Goal: Information Seeking & Learning: Check status

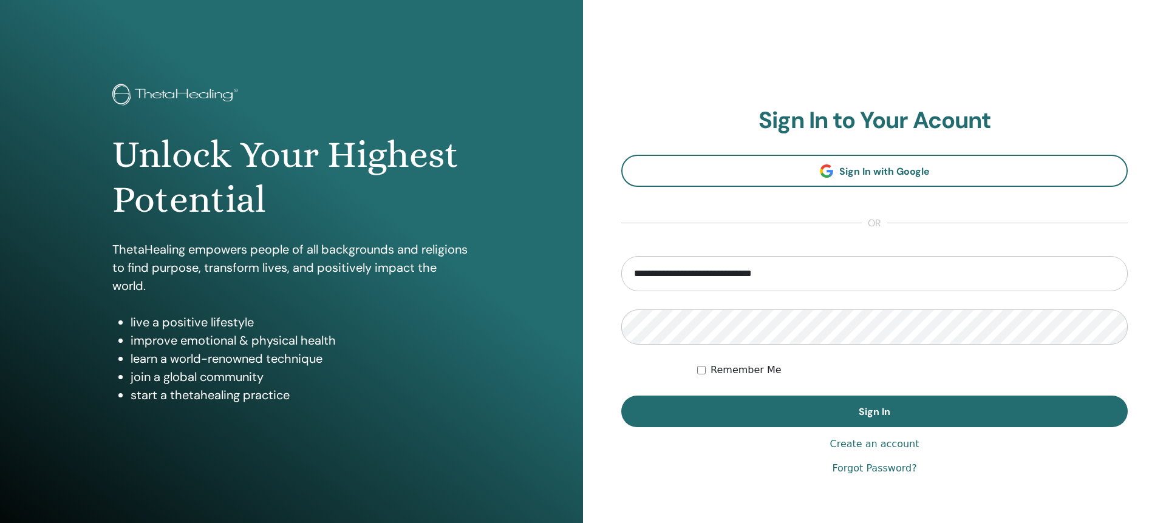
type input "**********"
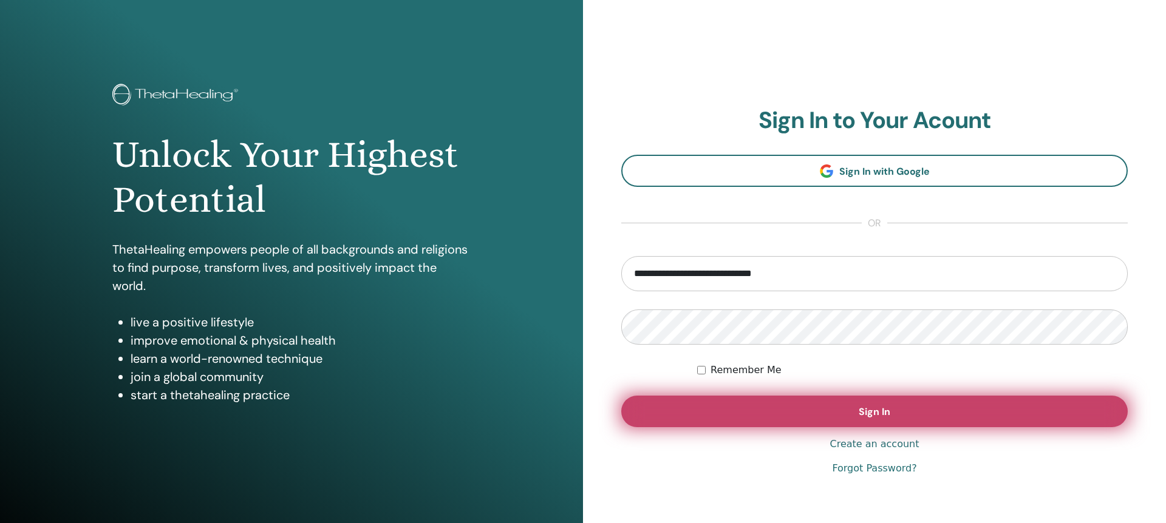
click at [853, 415] on button "Sign In" at bounding box center [874, 412] width 506 height 32
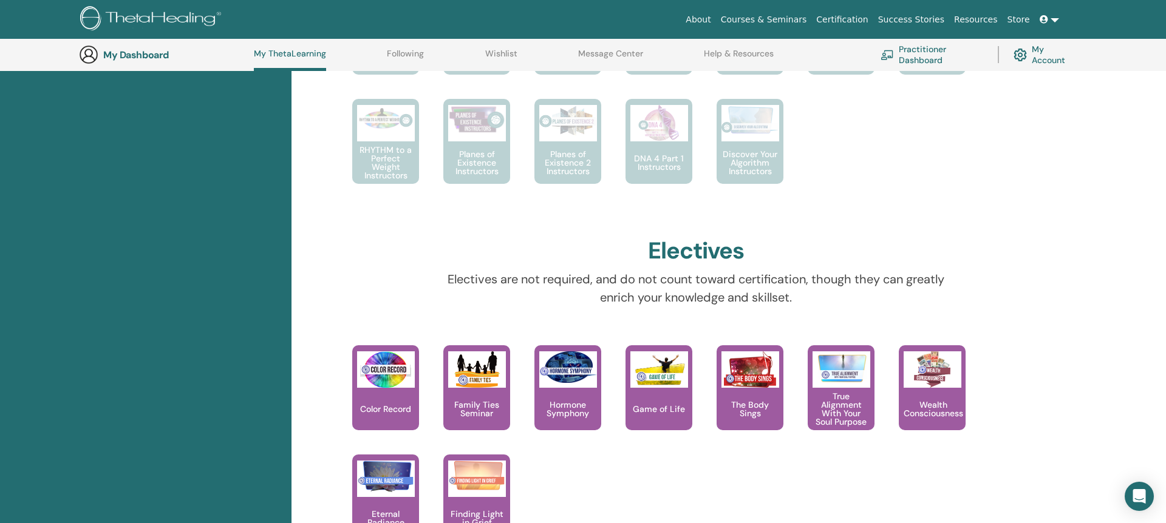
scroll to position [1282, 0]
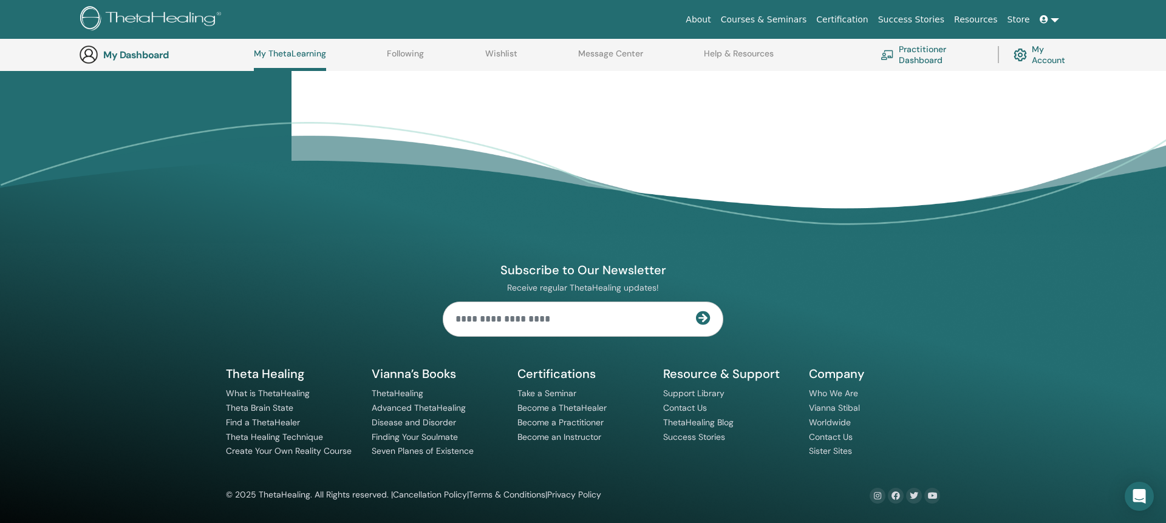
click at [141, 17] on img at bounding box center [152, 19] width 145 height 27
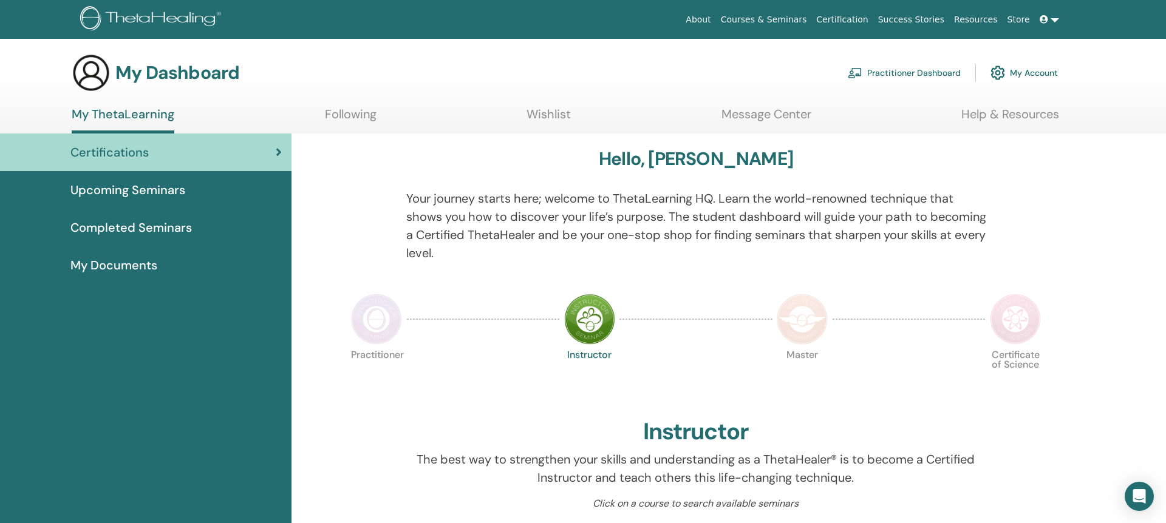
click at [1040, 70] on link "My Account" at bounding box center [1023, 73] width 67 height 27
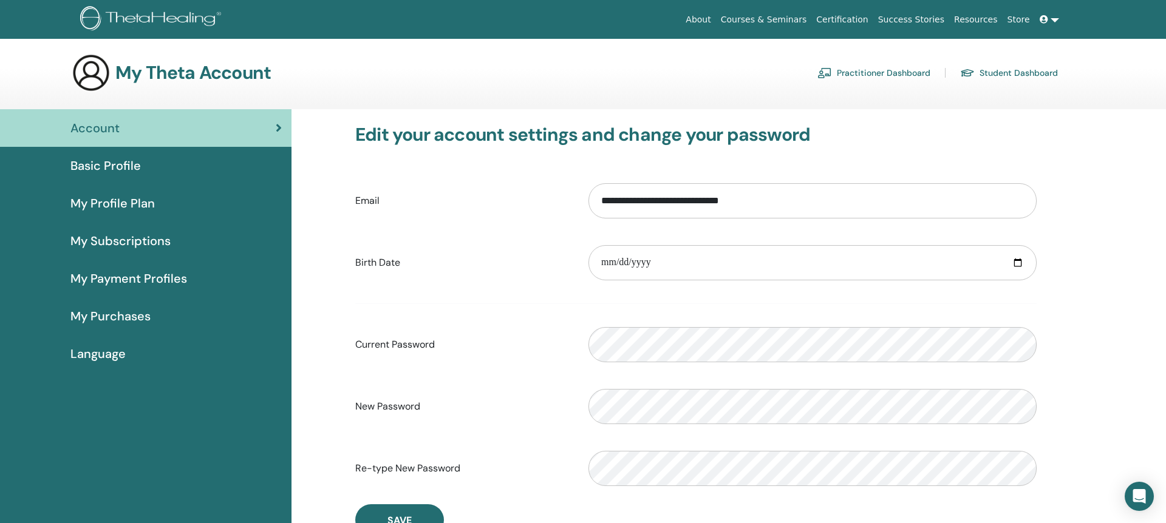
click at [1054, 23] on link at bounding box center [1049, 20] width 29 height 22
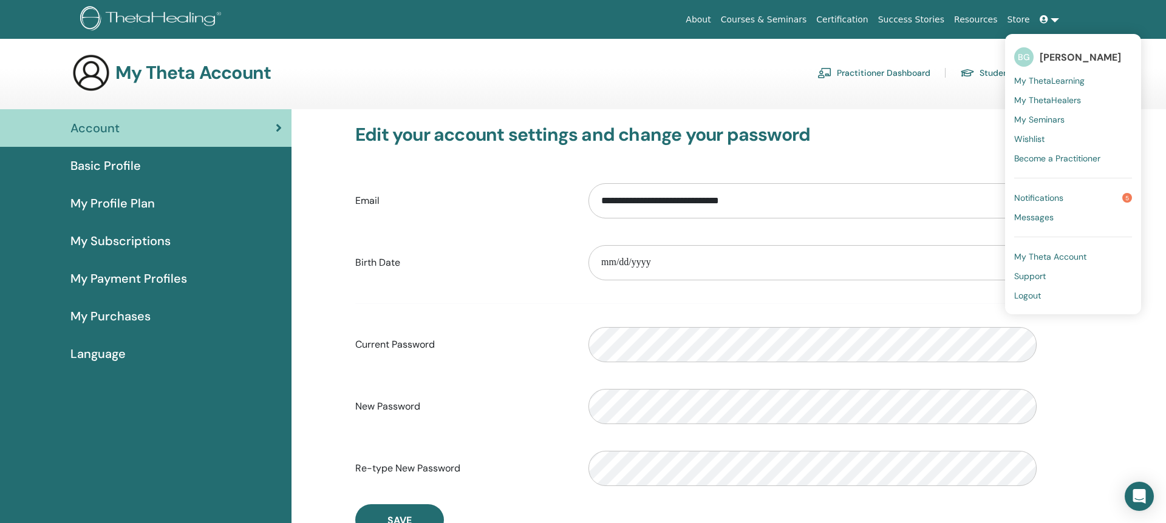
click at [1040, 199] on span "Notifications" at bounding box center [1038, 197] width 49 height 11
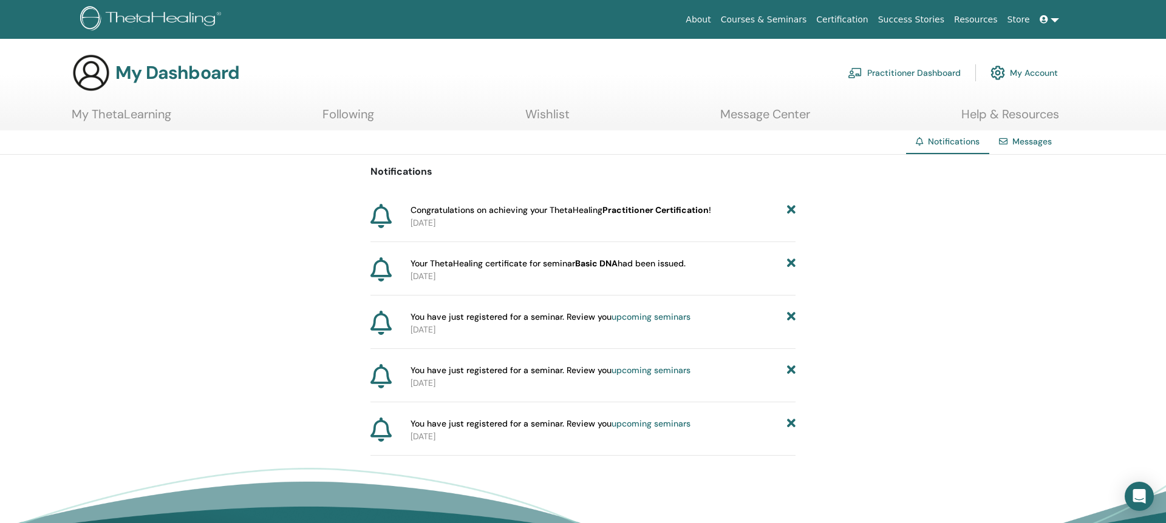
click at [423, 267] on span "Your ThetaHealing certificate for seminar Basic DNA had been issued." at bounding box center [547, 263] width 275 height 13
click at [371, 266] on icon at bounding box center [380, 269] width 21 height 24
click at [557, 211] on span "Congratulations on achieving your ThetaHealing Practitioner Certification !" at bounding box center [560, 210] width 301 height 13
click at [554, 115] on link "Wishlist" at bounding box center [547, 119] width 44 height 24
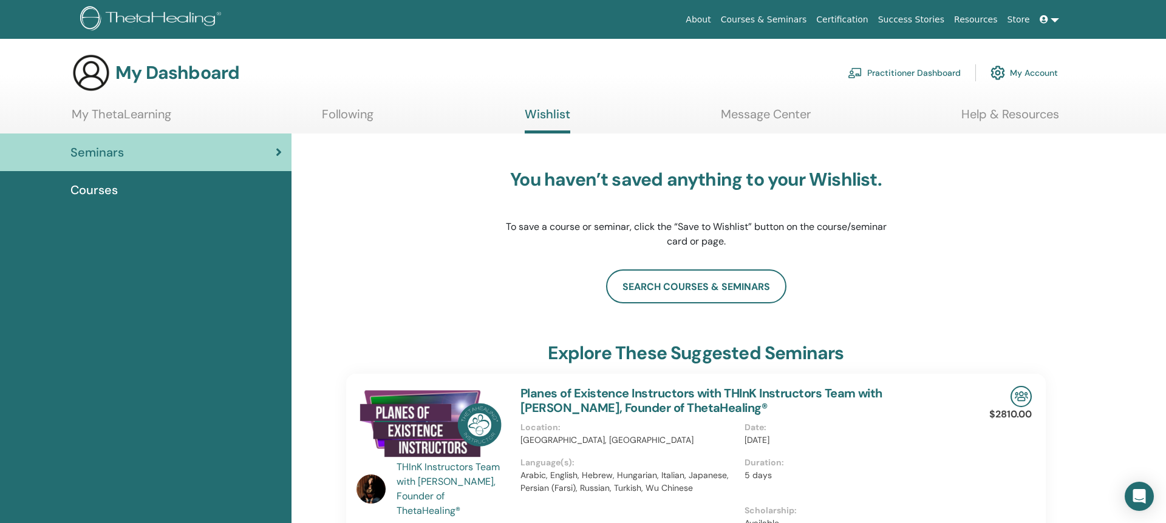
click at [109, 115] on link "My ThetaLearning" at bounding box center [122, 119] width 100 height 24
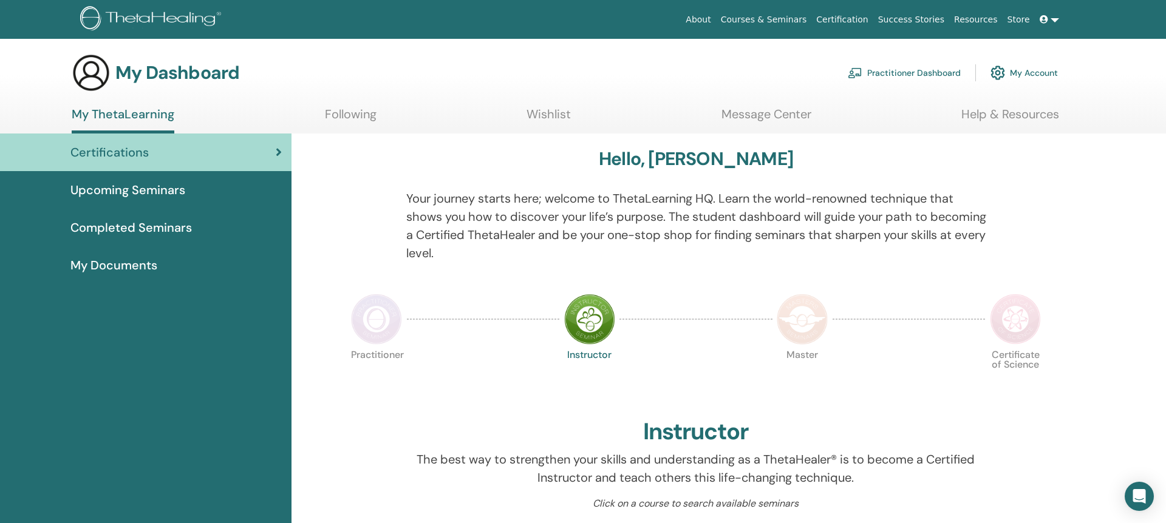
click at [194, 158] on div "Certifications" at bounding box center [146, 152] width 272 height 18
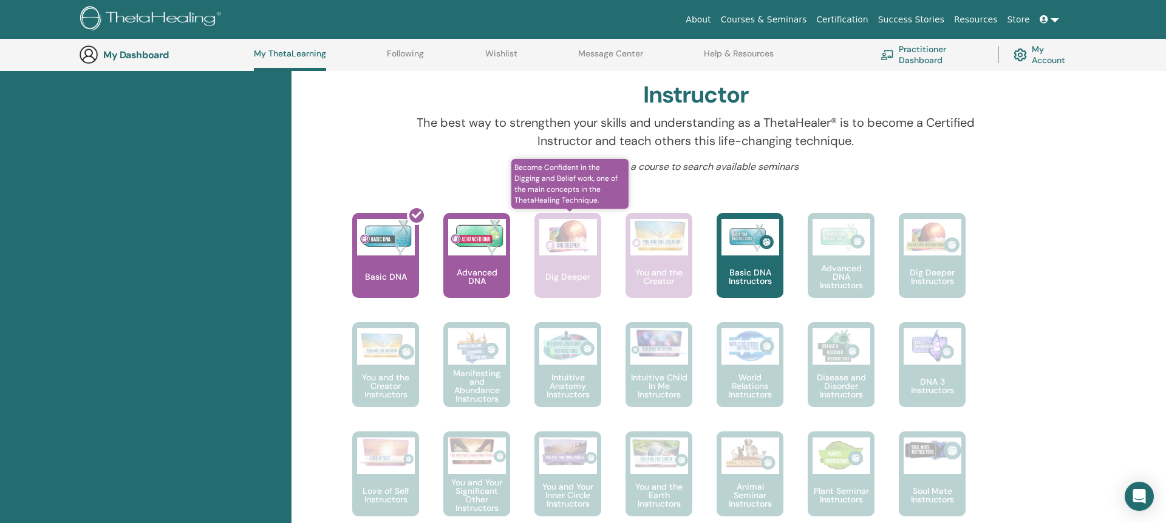
scroll to position [375, 0]
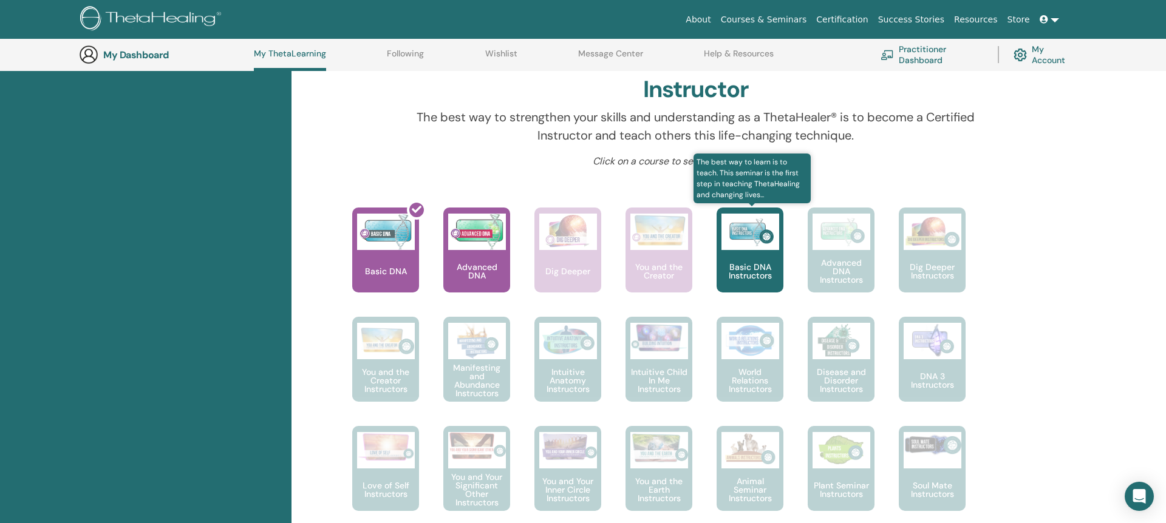
click at [758, 261] on div "Basic DNA Instructors" at bounding box center [750, 250] width 67 height 85
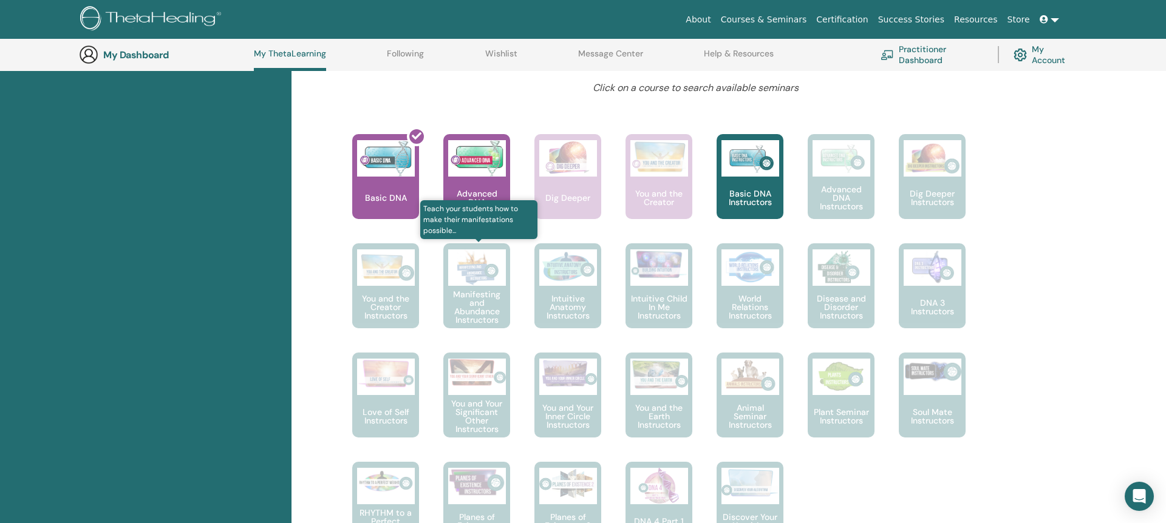
scroll to position [387, 0]
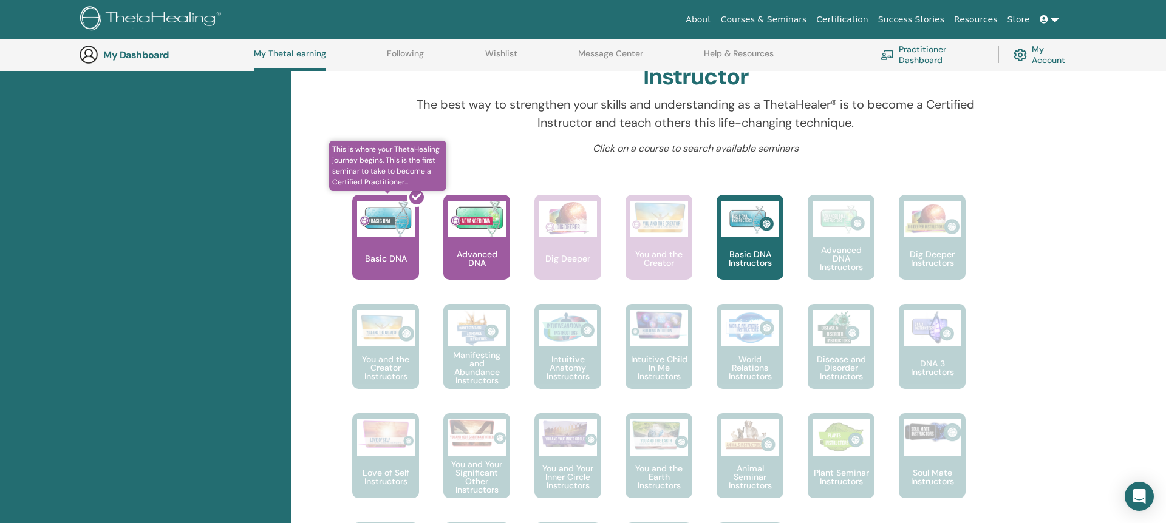
click at [399, 253] on div at bounding box center [392, 242] width 67 height 109
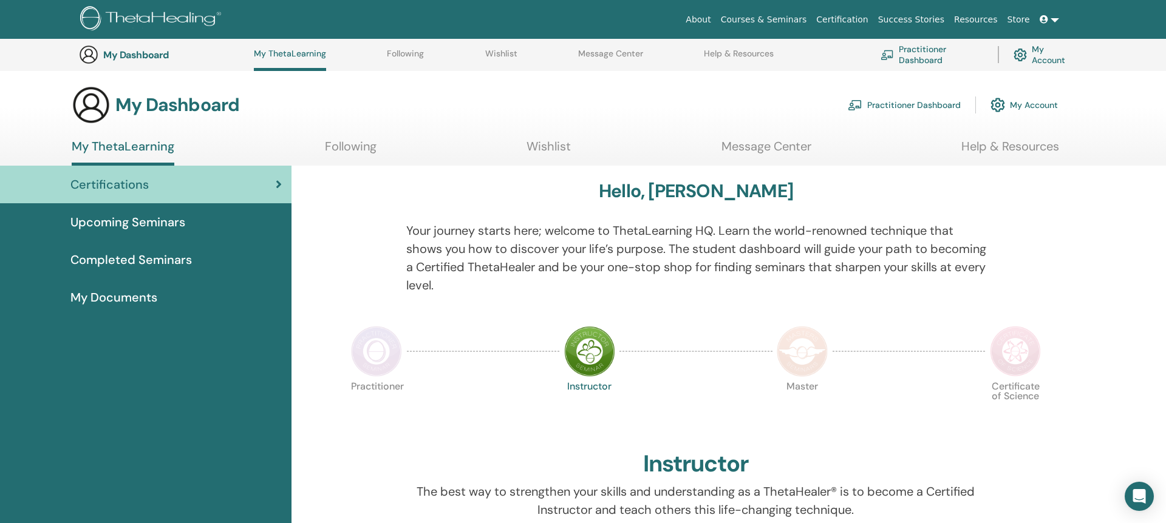
scroll to position [388, 0]
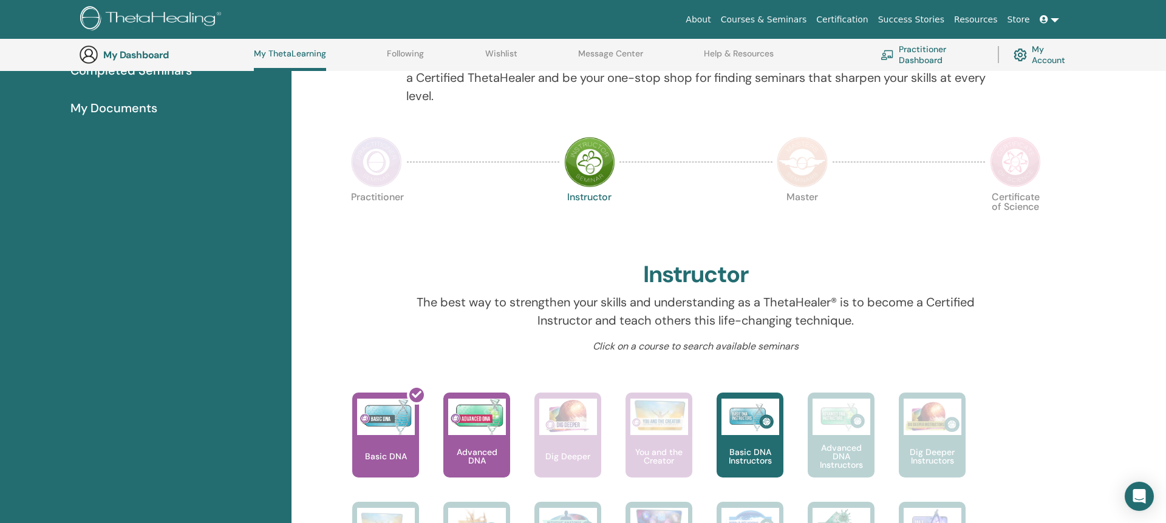
scroll to position [115, 0]
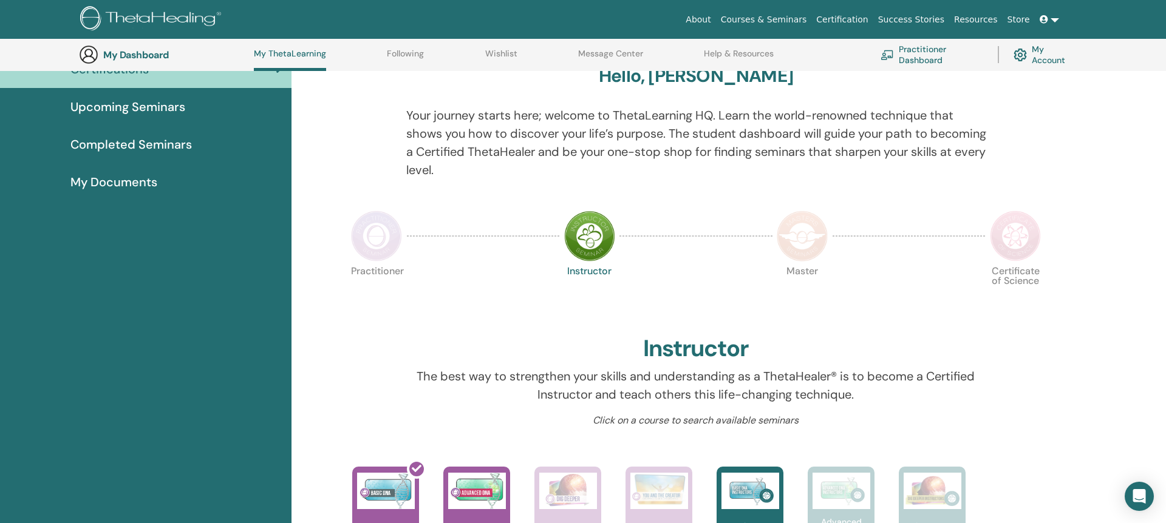
click at [613, 235] on img at bounding box center [589, 236] width 51 height 51
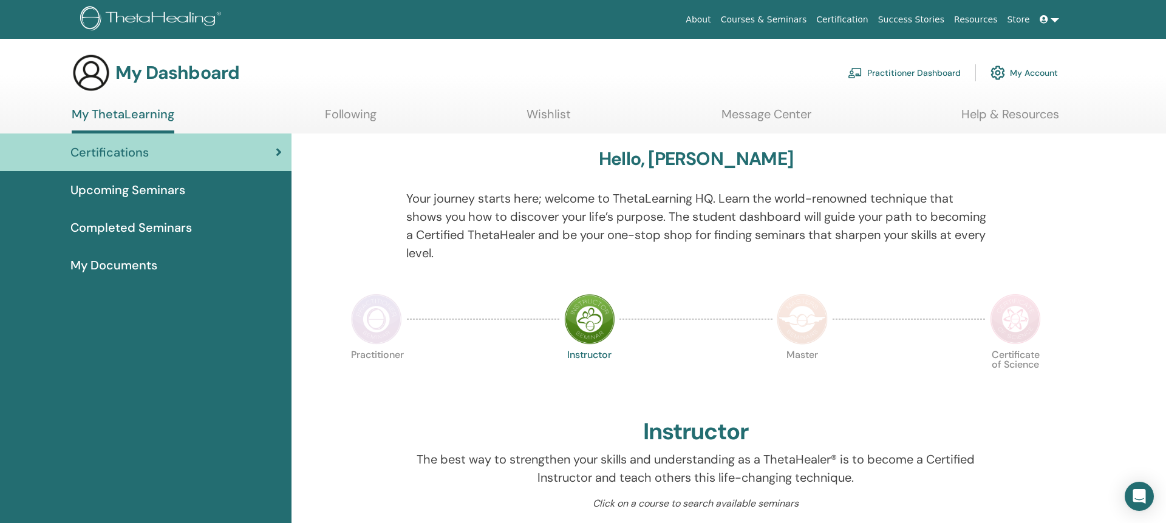
click at [570, 117] on ul "My ThetaLearning Following Wishlist Message Center Help & Resources" at bounding box center [565, 120] width 987 height 27
click at [551, 117] on link "Wishlist" at bounding box center [548, 119] width 44 height 24
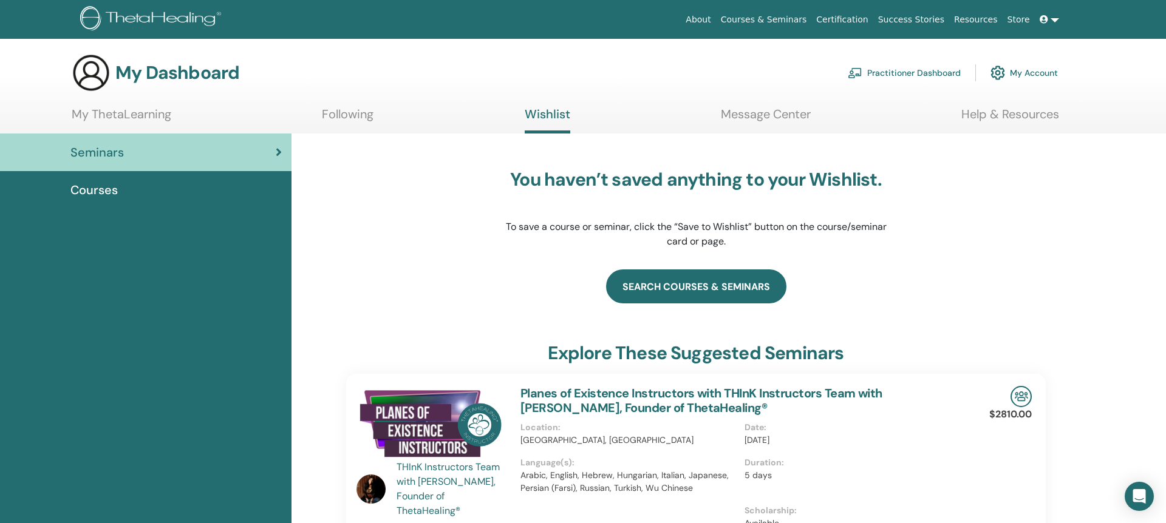
click at [736, 288] on link "search courses & seminars" at bounding box center [696, 287] width 180 height 34
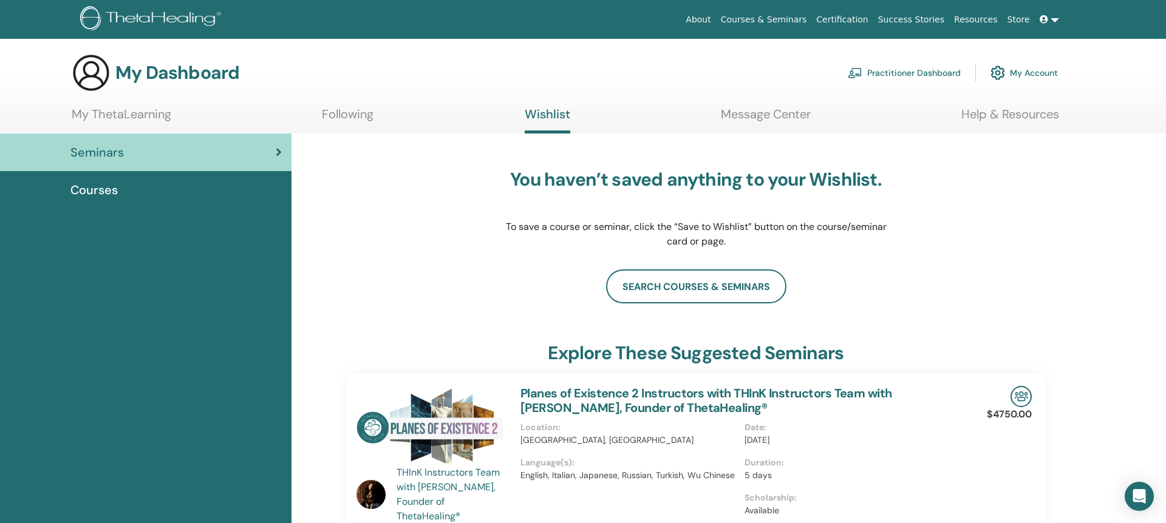
click at [1037, 73] on link "My Account" at bounding box center [1023, 73] width 67 height 27
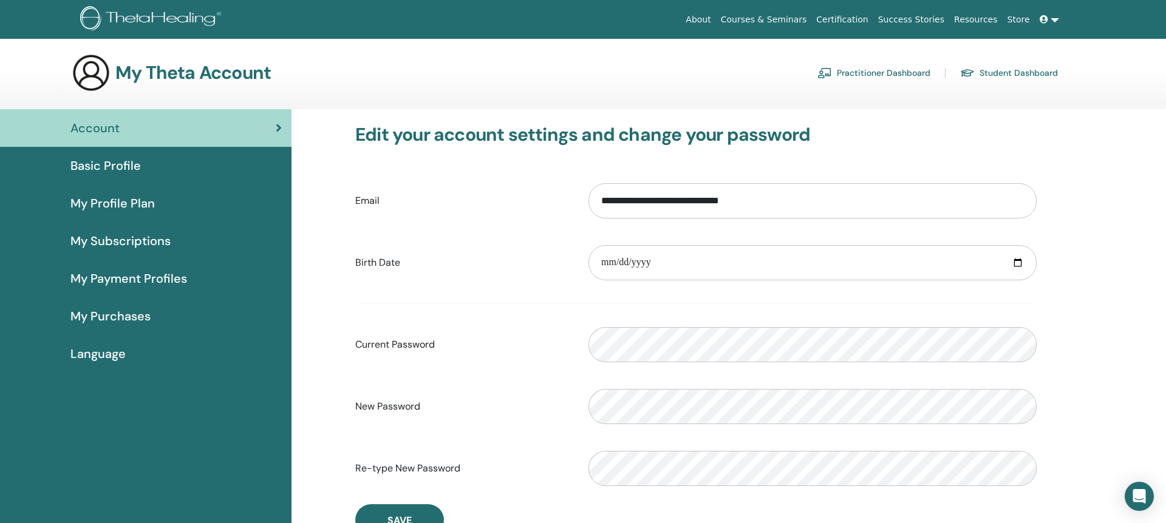
click at [111, 358] on span "Language" at bounding box center [97, 354] width 55 height 18
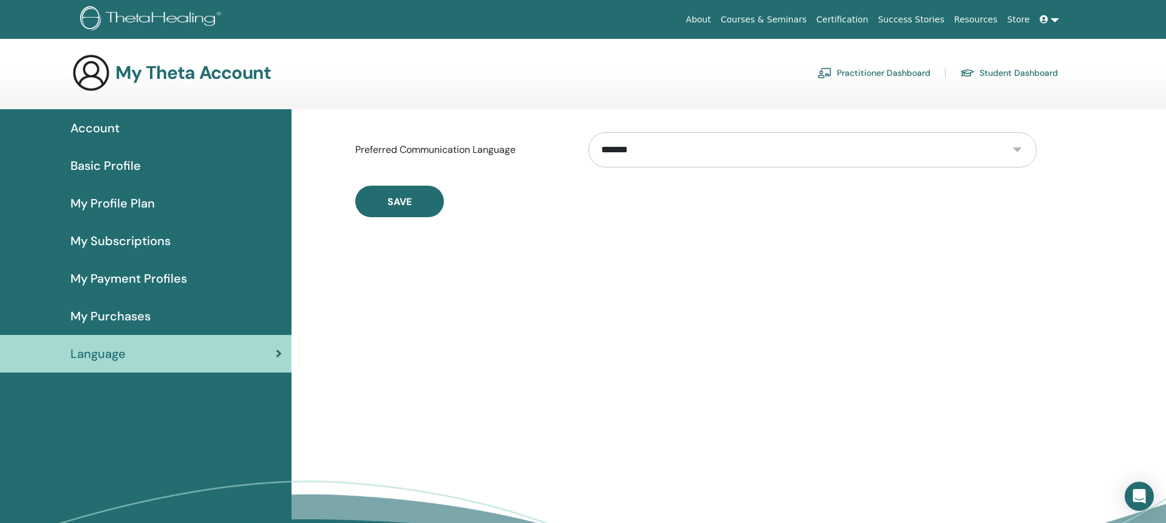
select select "***"
click option "******" at bounding box center [0, 0] width 0 height 0
click at [419, 199] on button "Save" at bounding box center [399, 202] width 89 height 32
click at [92, 198] on span "Mein Profilplan" at bounding box center [113, 203] width 86 height 18
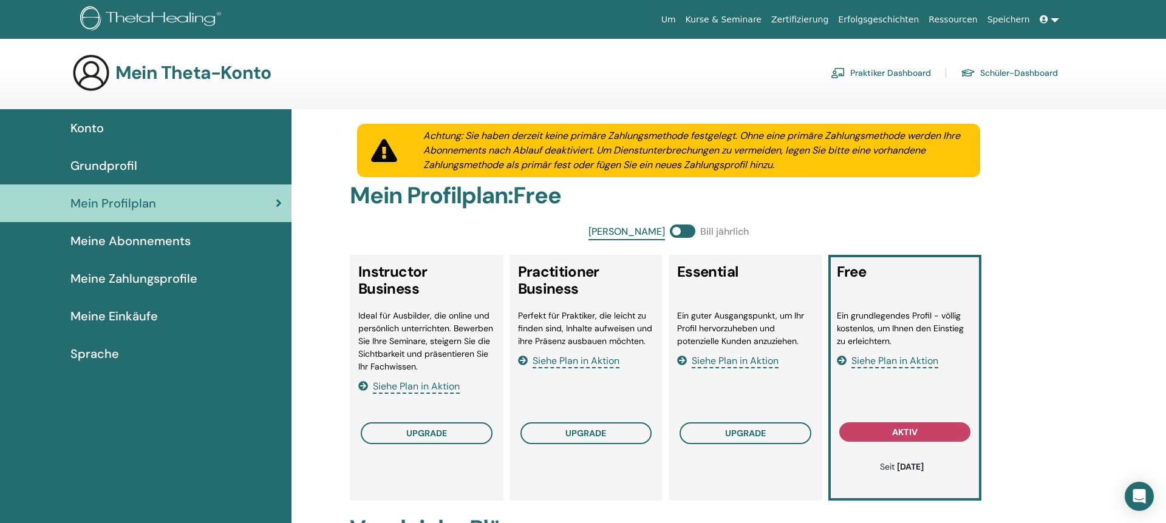
click at [76, 124] on span "Konto" at bounding box center [86, 128] width 33 height 18
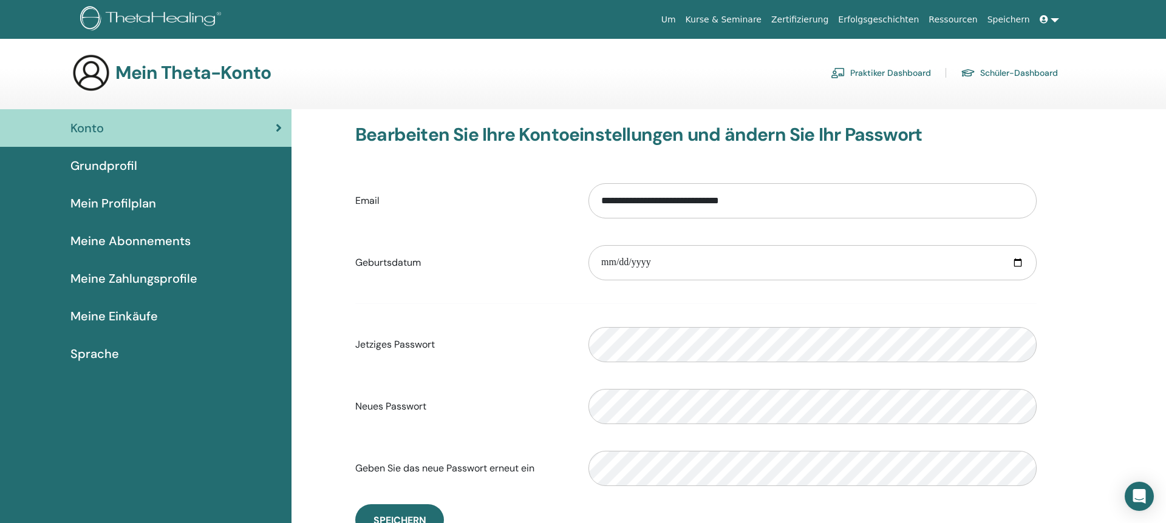
click at [1009, 73] on link "Schüler-Dashboard" at bounding box center [1009, 72] width 97 height 19
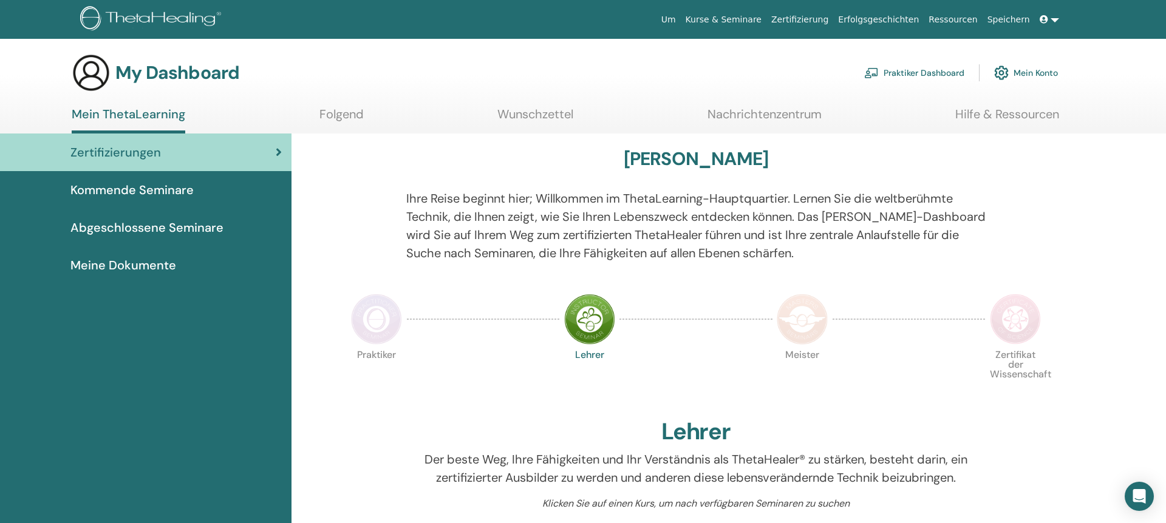
click at [151, 152] on span "Zertifizierungen" at bounding box center [115, 152] width 90 height 18
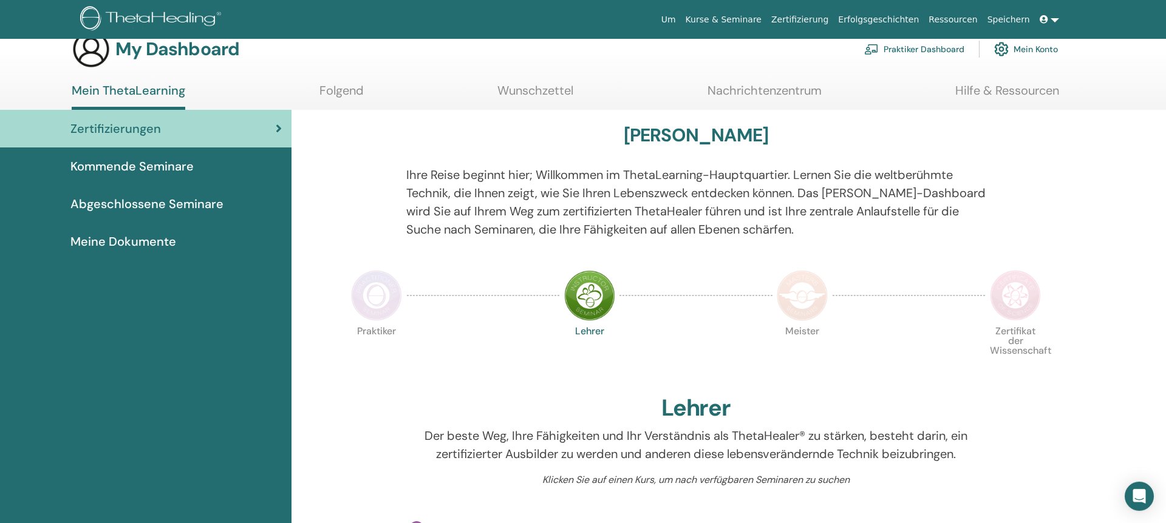
scroll to position [23, 0]
click at [743, 93] on link "Nachrichtenzentrum" at bounding box center [764, 96] width 114 height 24
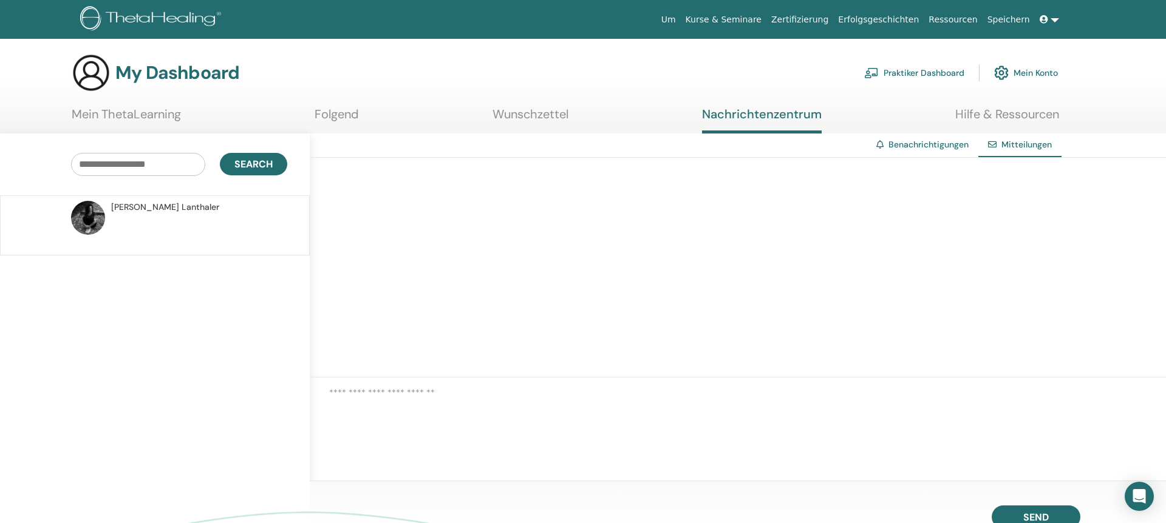
click at [903, 143] on link "Benachrichtigungen" at bounding box center [928, 144] width 80 height 11
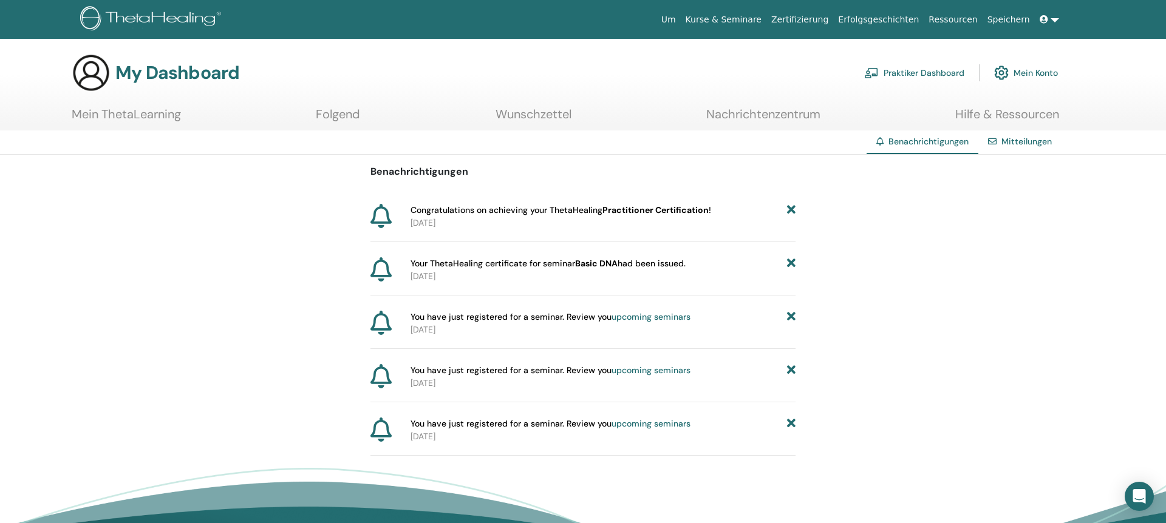
click at [681, 211] on b "Practitioner Certification" at bounding box center [655, 210] width 106 height 11
click at [375, 208] on icon at bounding box center [380, 216] width 21 height 24
click at [423, 222] on p "2025-10-13" at bounding box center [602, 223] width 385 height 13
click at [445, 270] on p "2025-10-13" at bounding box center [602, 276] width 385 height 13
click at [1018, 140] on link "Mitteilungen" at bounding box center [1026, 141] width 50 height 11
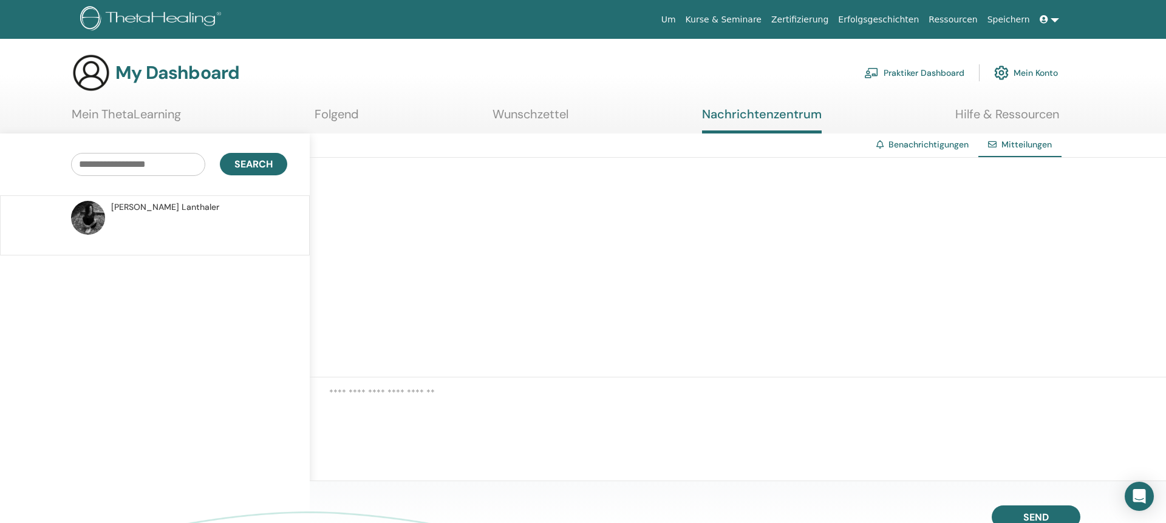
click at [345, 118] on link "Folgend" at bounding box center [337, 119] width 44 height 24
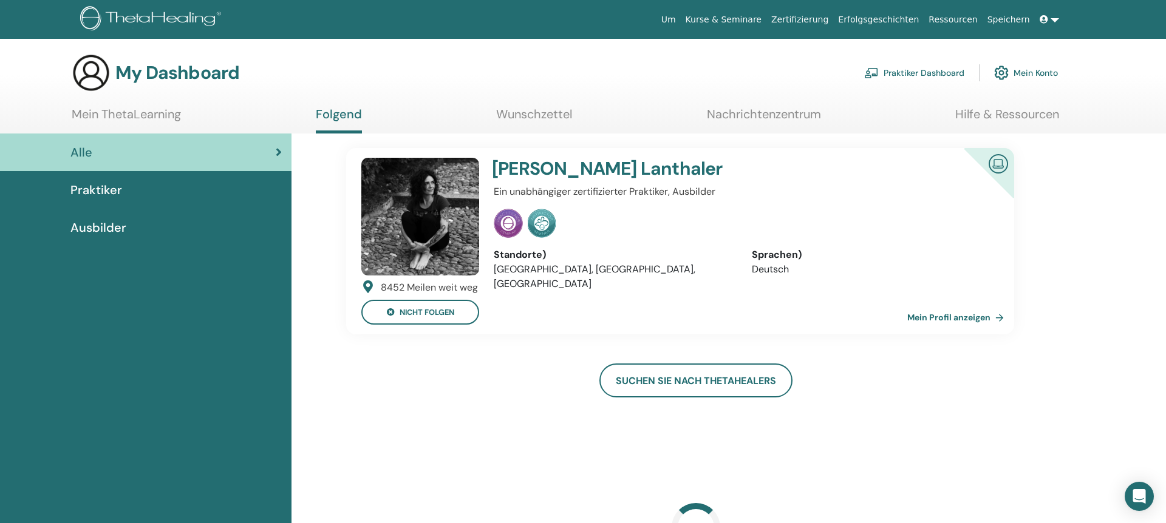
click at [951, 313] on link "Mein Profil anzeigen" at bounding box center [957, 317] width 101 height 24
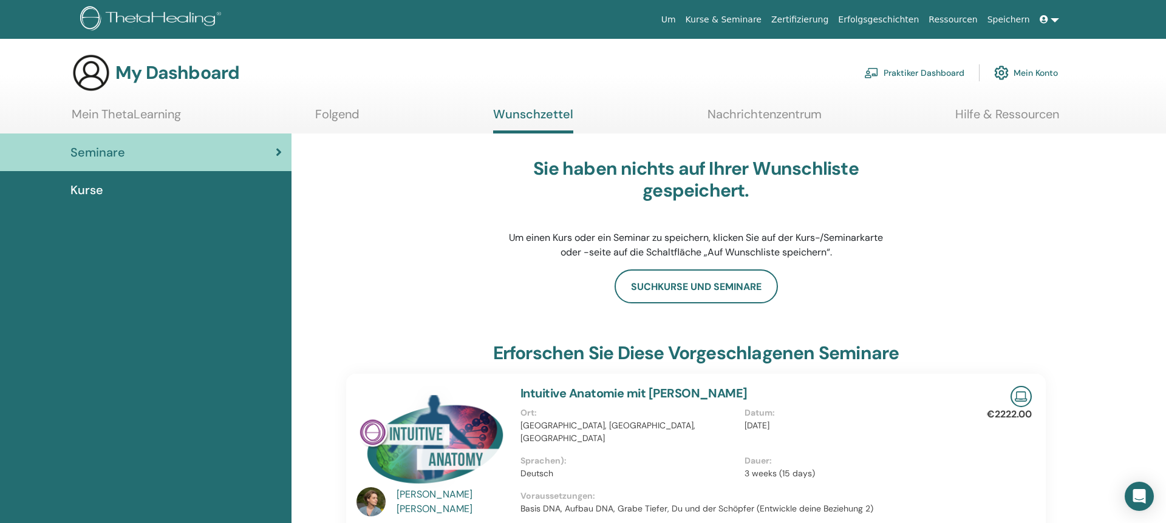
click at [149, 113] on link "Mein ThetaLearning" at bounding box center [126, 119] width 109 height 24
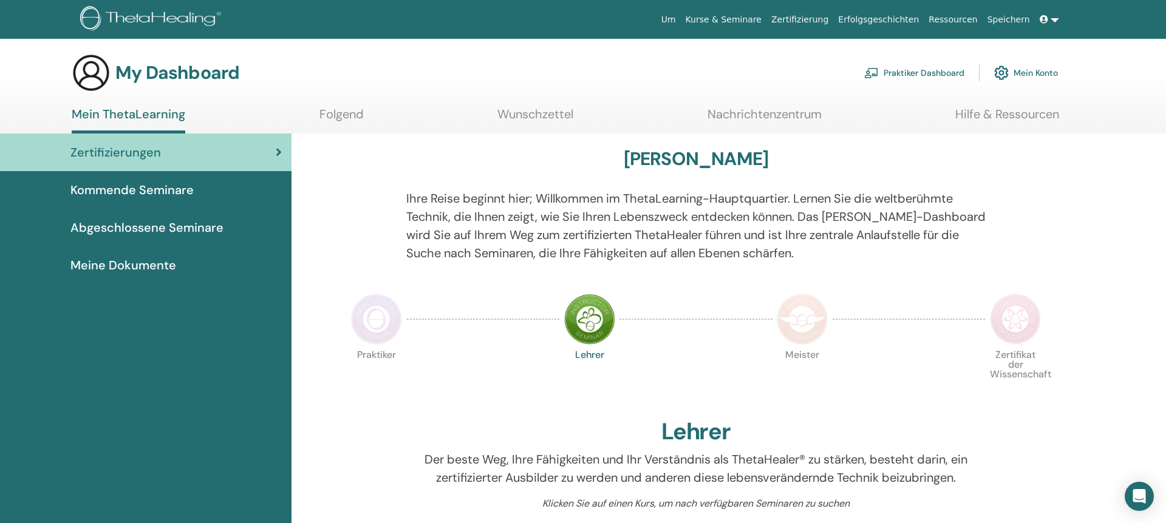
click at [166, 264] on span "Meine Dokumente" at bounding box center [123, 265] width 106 height 18
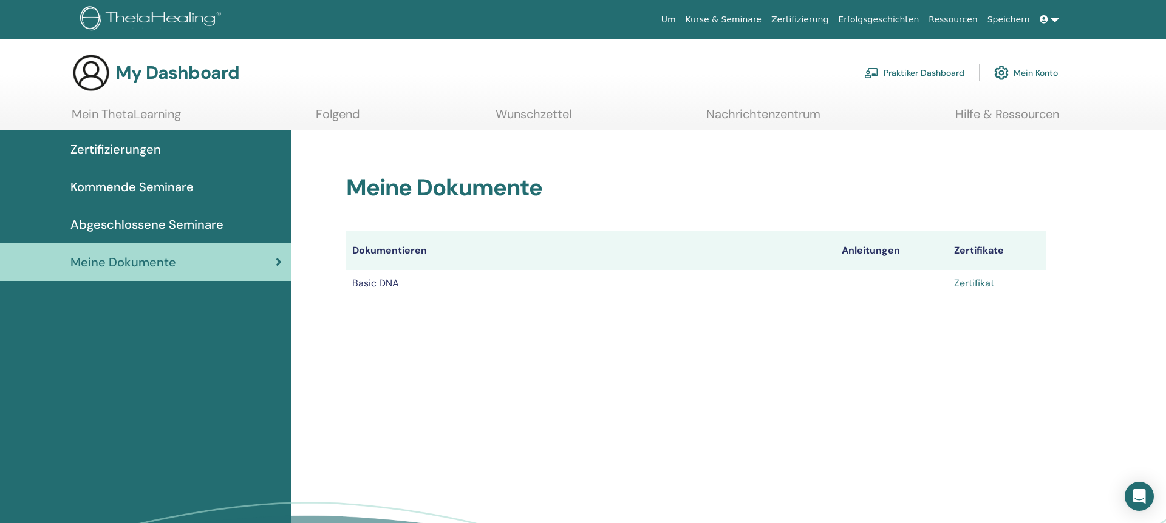
click at [981, 281] on link "Zertifikat" at bounding box center [974, 283] width 40 height 13
click at [1051, 27] on link at bounding box center [1049, 20] width 29 height 22
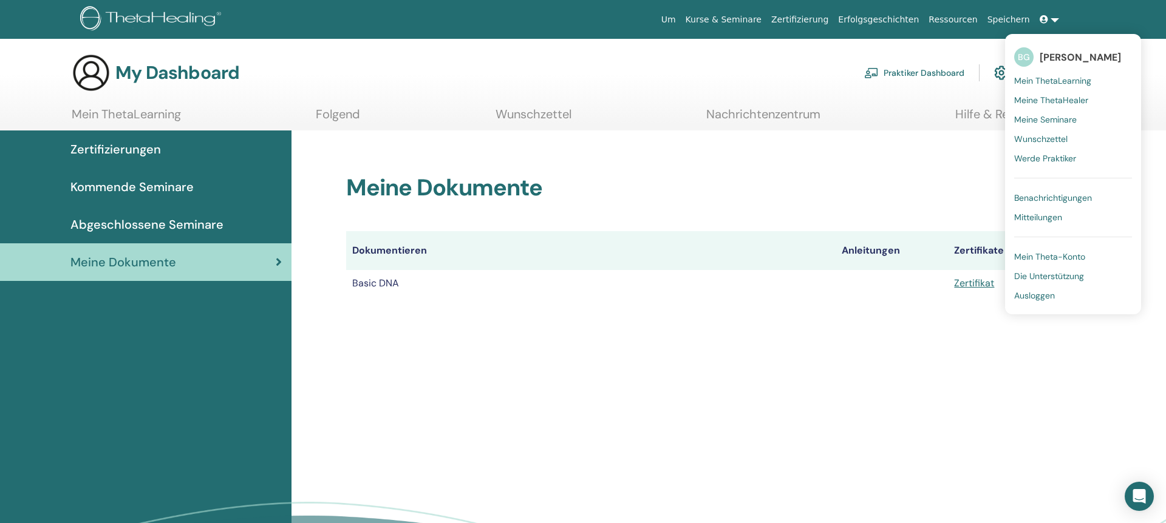
click at [1043, 295] on span "Ausloggen" at bounding box center [1034, 295] width 41 height 11
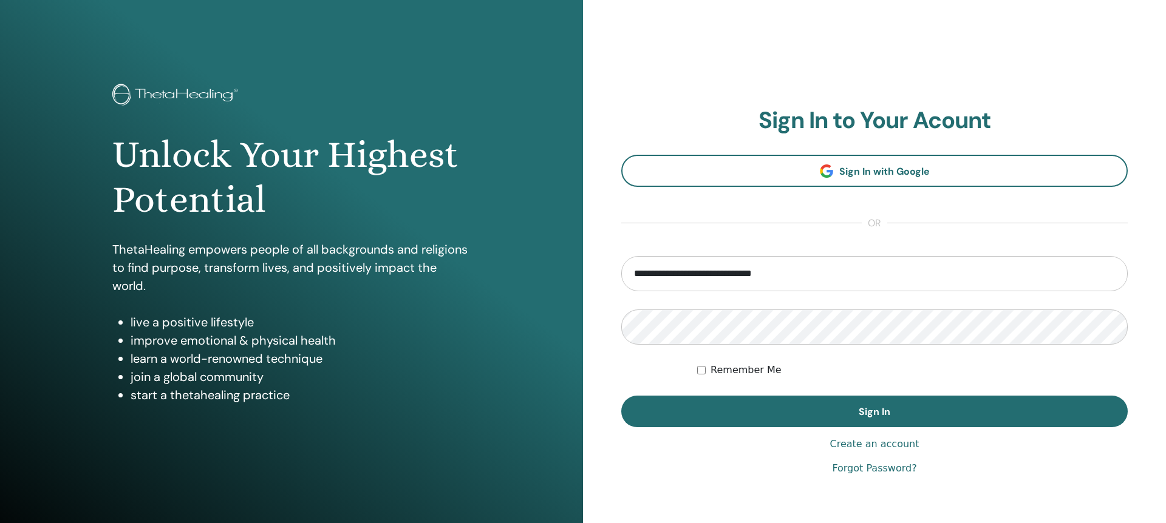
type input "**********"
